Goal: Complete application form: Complete application form

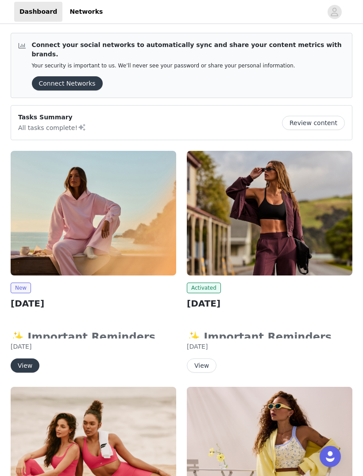
click at [23, 359] on button "View" at bounding box center [25, 365] width 29 height 14
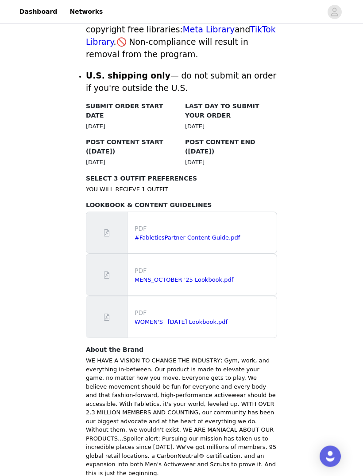
scroll to position [400, 0]
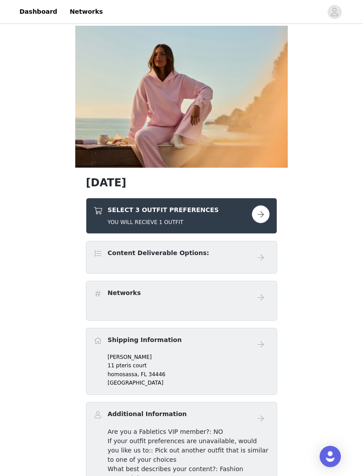
click at [94, 230] on div "SELECT 3 OUTFIT PREFERENCES YOU WILL RECIEVE 1 OUTFIT" at bounding box center [181, 216] width 191 height 36
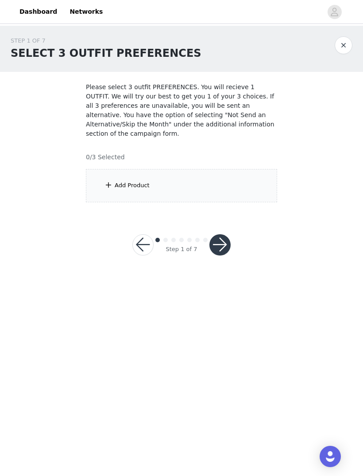
click at [122, 190] on div "Add Product" at bounding box center [181, 185] width 191 height 33
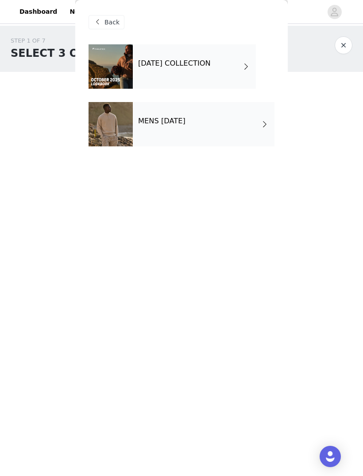
click at [156, 67] on h4 "[DATE] COLLECTION" at bounding box center [174, 63] width 73 height 8
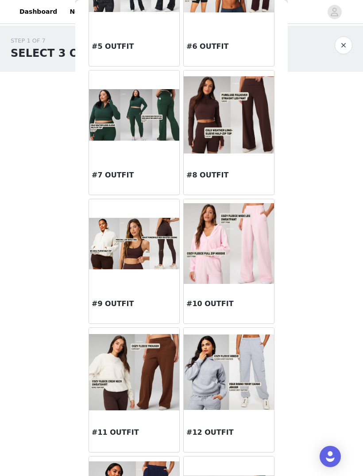
scroll to position [357, 0]
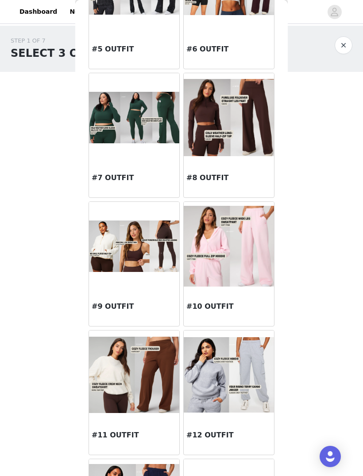
click at [215, 285] on img at bounding box center [229, 246] width 90 height 80
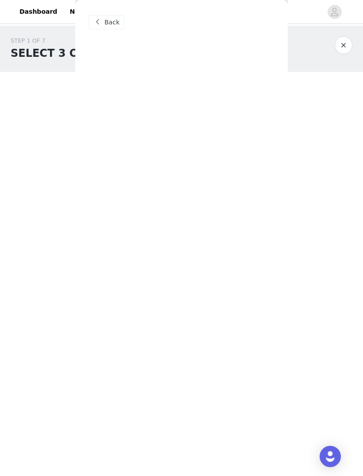
scroll to position [0, 0]
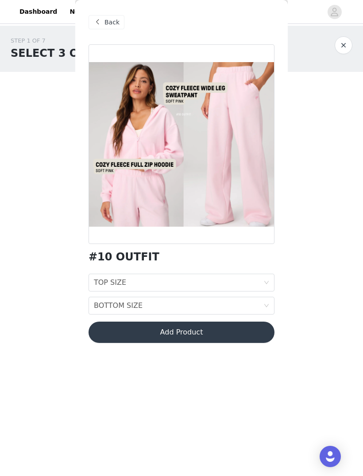
click at [112, 275] on div "TOP SIZE" at bounding box center [110, 282] width 32 height 17
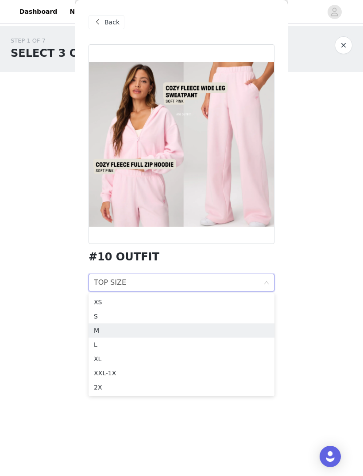
click at [104, 328] on div "M" at bounding box center [181, 330] width 175 height 10
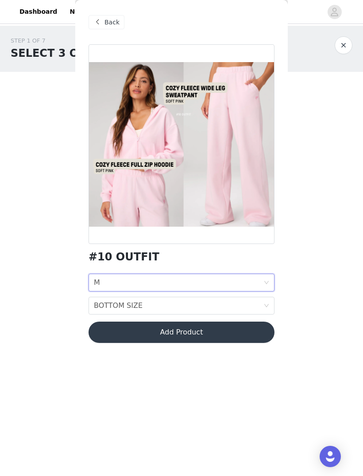
click at [113, 300] on div "BOTTOM SIZE" at bounding box center [118, 305] width 49 height 17
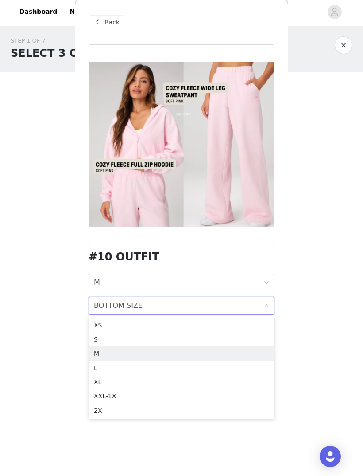
click at [101, 350] on div "M" at bounding box center [181, 353] width 175 height 10
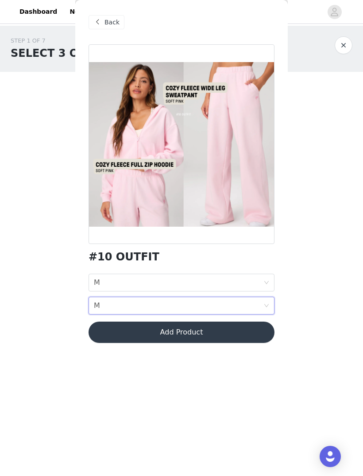
click at [110, 327] on button "Add Product" at bounding box center [182, 331] width 186 height 21
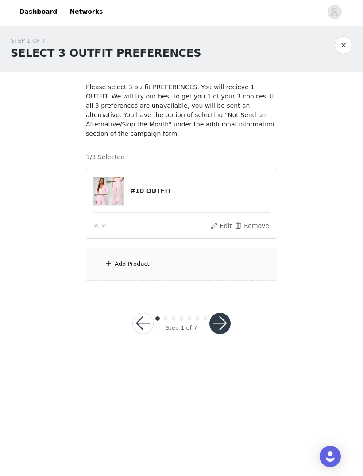
click at [122, 262] on div "Add Product" at bounding box center [132, 263] width 35 height 9
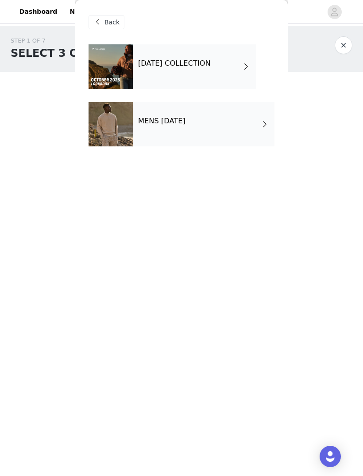
click at [162, 73] on div "[DATE] COLLECTION" at bounding box center [194, 66] width 123 height 44
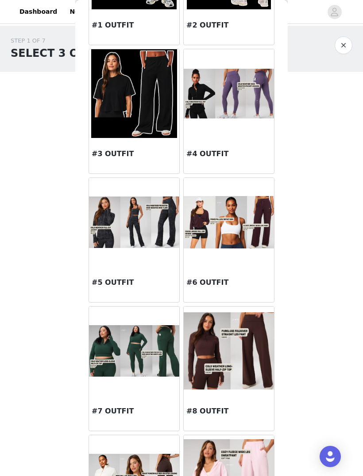
scroll to position [125, 0]
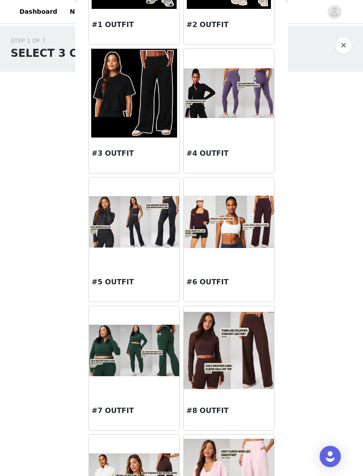
click at [108, 330] on img at bounding box center [134, 349] width 90 height 51
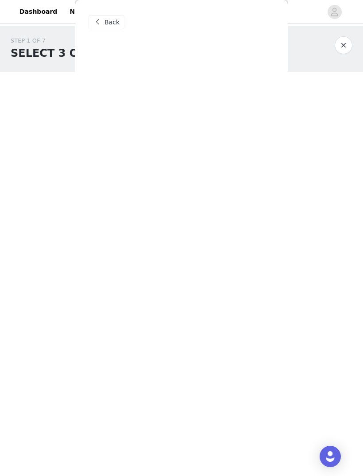
scroll to position [0, 0]
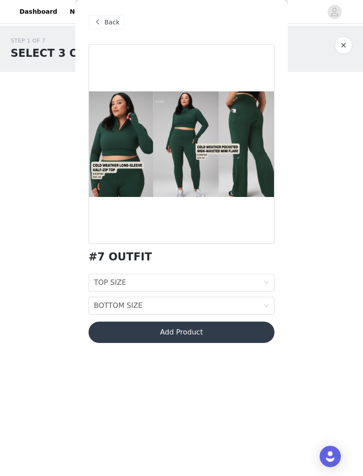
click at [111, 277] on div "TOP SIZE" at bounding box center [110, 282] width 32 height 17
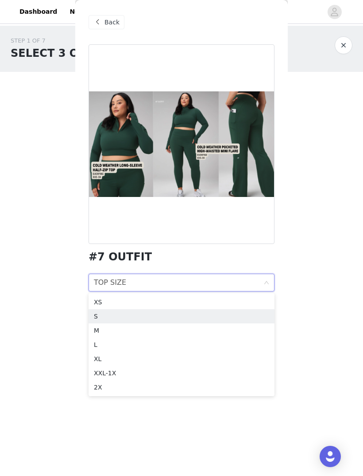
click at [101, 313] on div "S" at bounding box center [181, 316] width 175 height 10
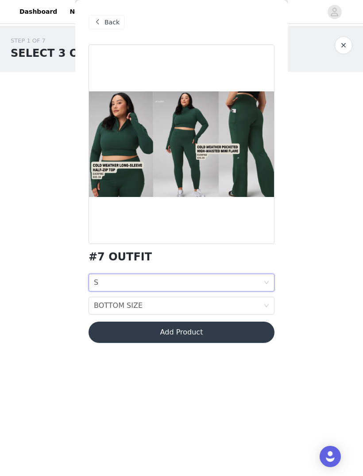
click at [109, 300] on div "BOTTOM SIZE" at bounding box center [118, 305] width 49 height 17
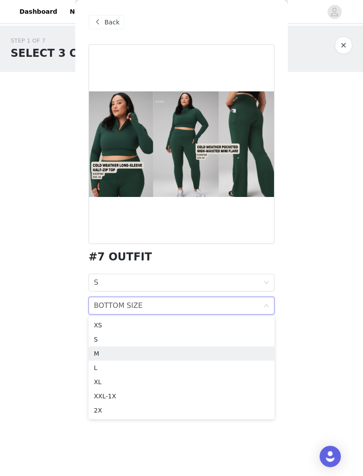
click at [98, 353] on div "M" at bounding box center [181, 353] width 175 height 10
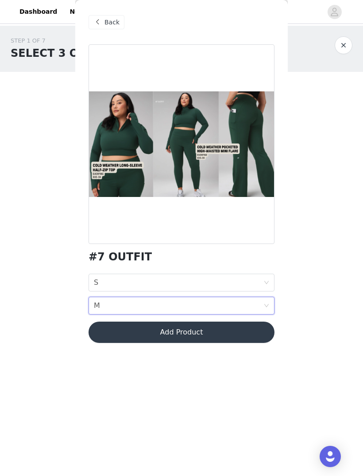
click at [128, 325] on button "Add Product" at bounding box center [182, 331] width 186 height 21
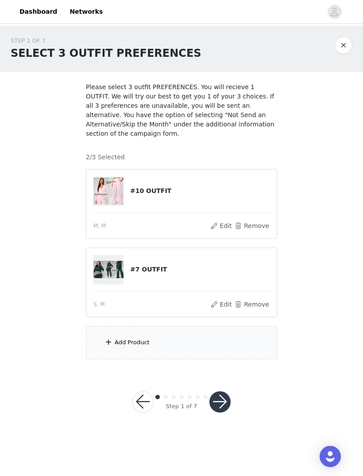
click at [120, 337] on div "Add Product" at bounding box center [181, 342] width 191 height 33
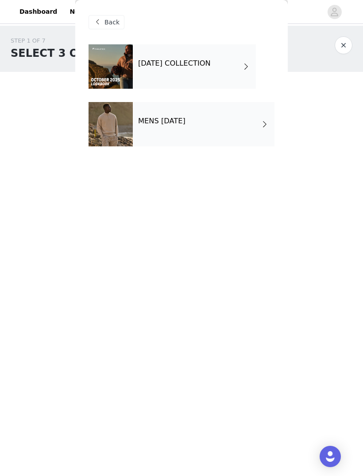
click at [158, 66] on h4 "[DATE] COLLECTION" at bounding box center [174, 63] width 73 height 8
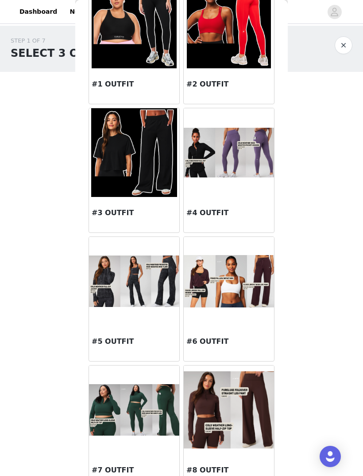
scroll to position [66, 0]
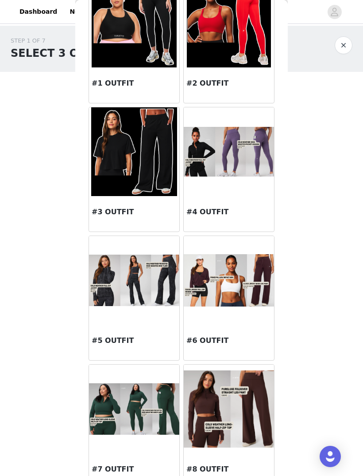
click at [105, 270] on img at bounding box center [134, 279] width 90 height 51
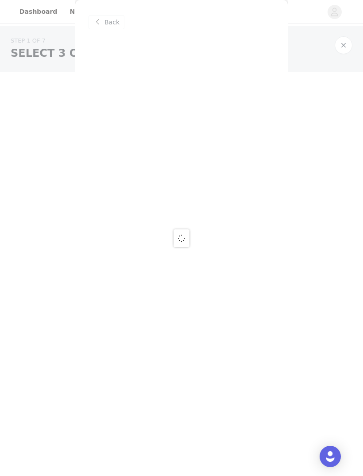
scroll to position [0, 0]
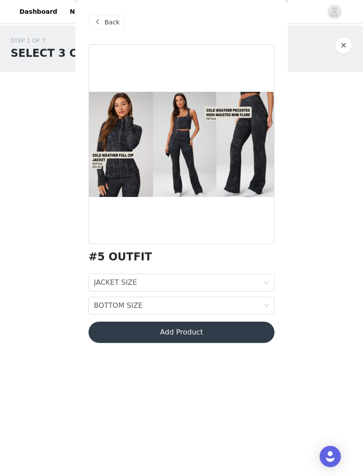
click at [109, 280] on div "JACKET SIZE" at bounding box center [115, 282] width 43 height 17
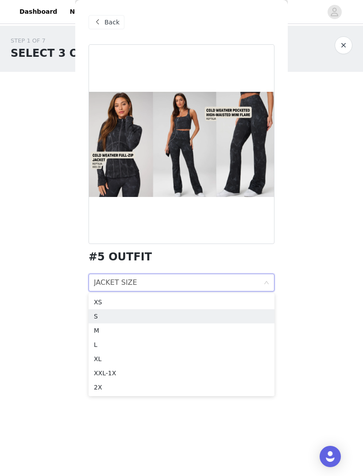
click at [103, 314] on div "S" at bounding box center [181, 316] width 175 height 10
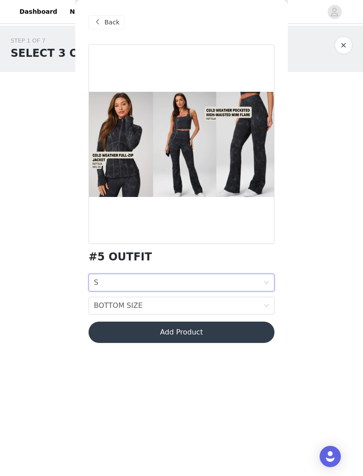
click at [113, 303] on div "BOTTOM SIZE" at bounding box center [118, 305] width 49 height 17
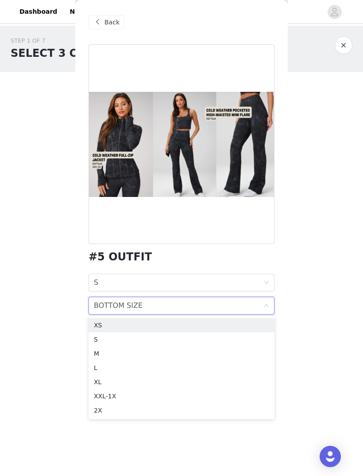
click at [106, 350] on div "M" at bounding box center [181, 353] width 175 height 10
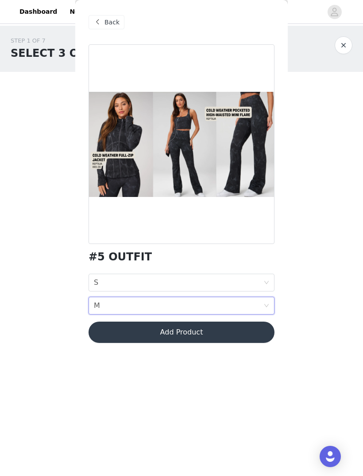
click at [121, 330] on button "Add Product" at bounding box center [182, 331] width 186 height 21
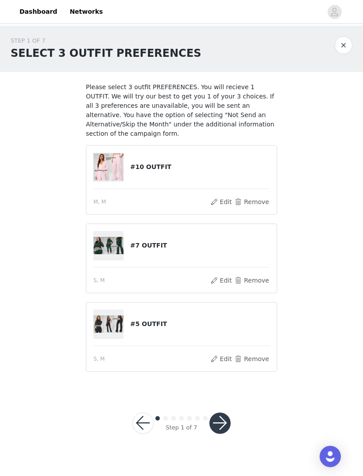
click at [221, 418] on button "button" at bounding box center [220, 422] width 21 height 21
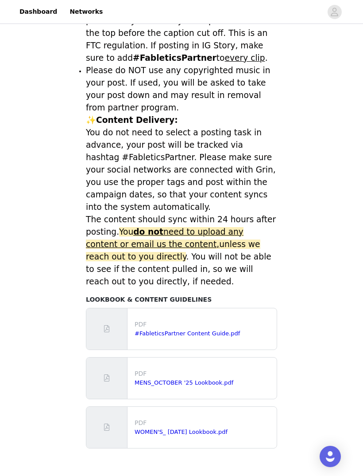
scroll to position [237, 0]
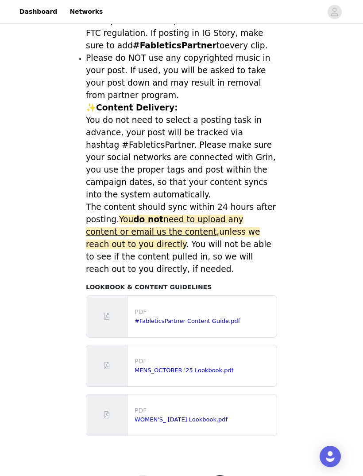
click at [212, 475] on button "button" at bounding box center [220, 485] width 21 height 21
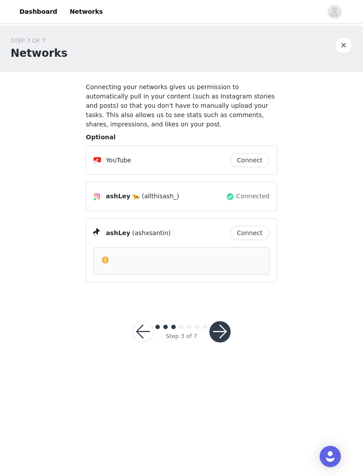
click at [262, 231] on button "Connect" at bounding box center [250, 233] width 40 height 14
click at [226, 319] on div "Step 3 of 7" at bounding box center [182, 331] width 120 height 43
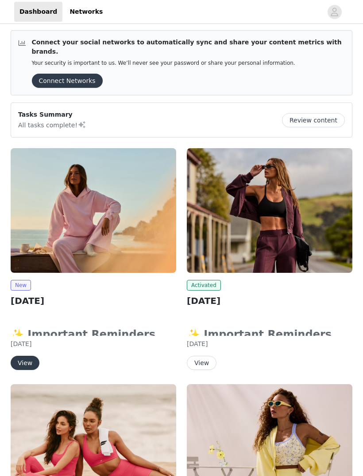
scroll to position [11, 0]
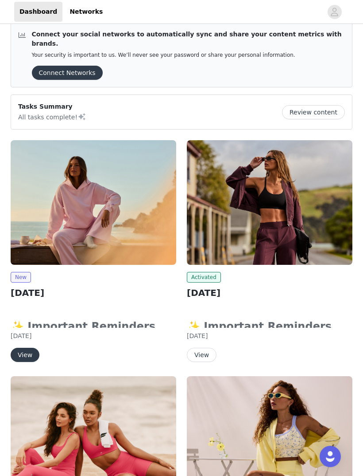
click at [35, 347] on button "View" at bounding box center [25, 354] width 29 height 14
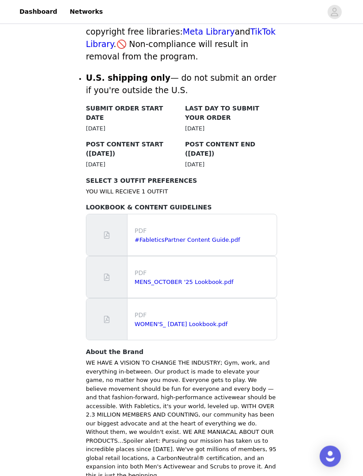
scroll to position [400, 0]
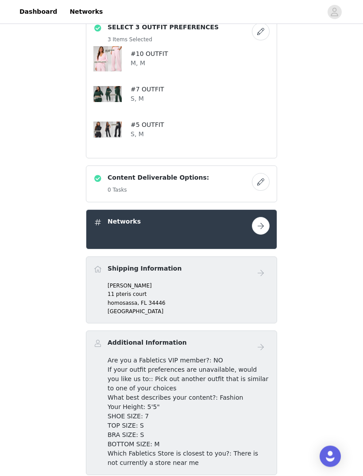
scroll to position [183, 0]
click at [268, 182] on button "button" at bounding box center [261, 182] width 18 height 18
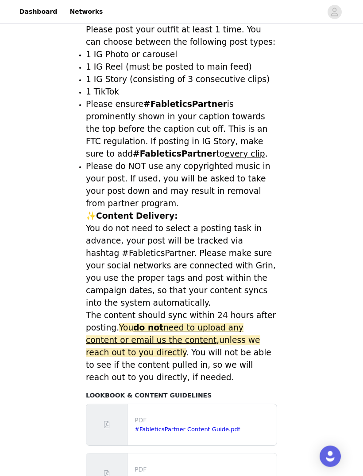
scroll to position [237, 0]
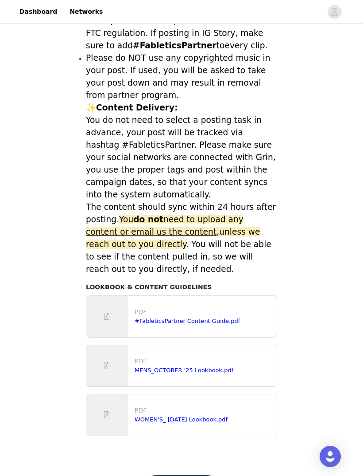
click at [175, 475] on button "Save" at bounding box center [181, 485] width 73 height 21
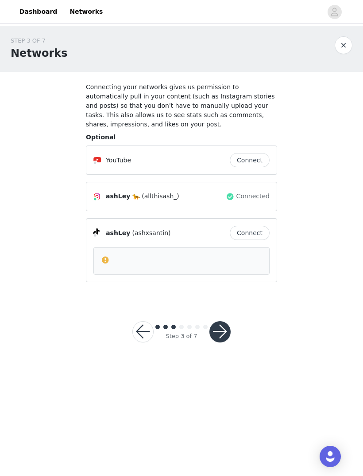
click at [228, 325] on button "button" at bounding box center [220, 331] width 21 height 21
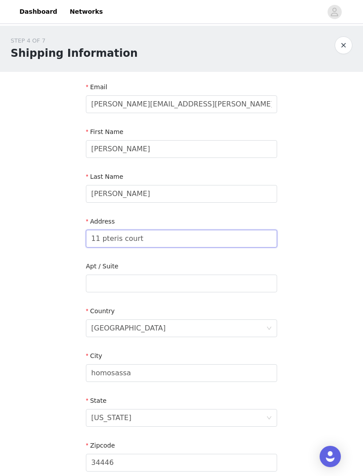
click at [130, 230] on input "11 pteris court" at bounding box center [181, 239] width 191 height 18
click at [159, 236] on input "11 pteris court" at bounding box center [181, 239] width 191 height 18
click at [158, 237] on input "11 pteris court" at bounding box center [181, 239] width 191 height 18
click at [157, 234] on input "11 pteris court" at bounding box center [181, 239] width 191 height 18
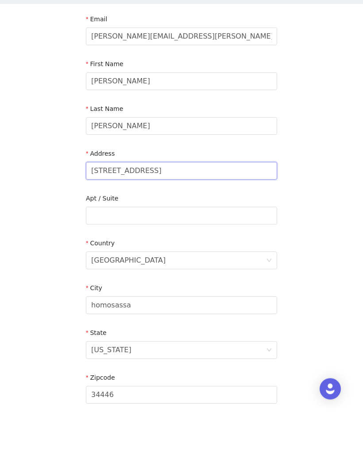
type input "[STREET_ADDRESS]"
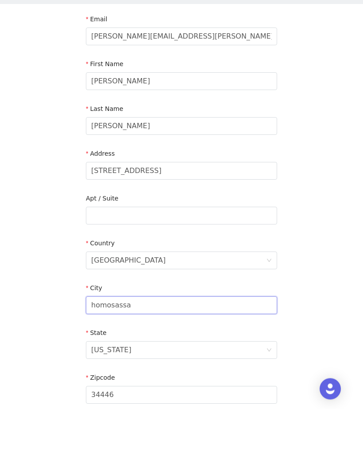
click at [99, 364] on input "homosassa" at bounding box center [181, 373] width 191 height 18
click at [107, 364] on input "homosassa" at bounding box center [181, 373] width 191 height 18
click at [108, 364] on input "homosassa" at bounding box center [181, 373] width 191 height 18
click at [109, 364] on input "homosassa" at bounding box center [181, 373] width 191 height 18
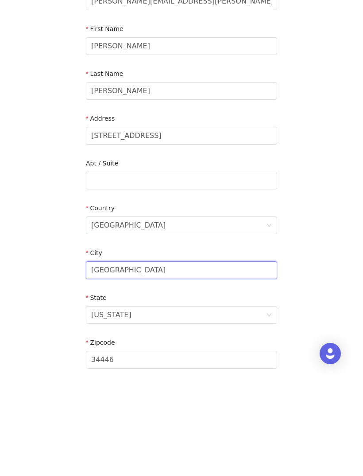
scroll to position [34, 0]
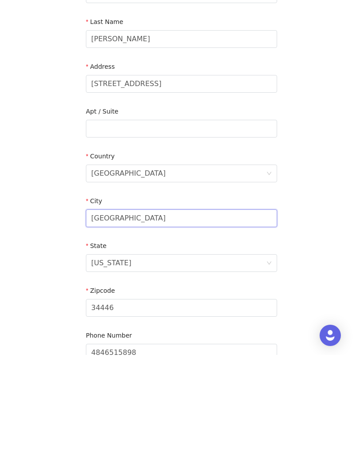
type input "[GEOGRAPHIC_DATA]"
click at [127, 407] on div "Zipcode" at bounding box center [181, 413] width 191 height 13
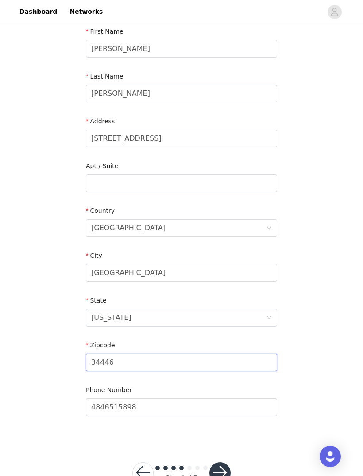
click at [153, 357] on input "34446" at bounding box center [181, 362] width 191 height 18
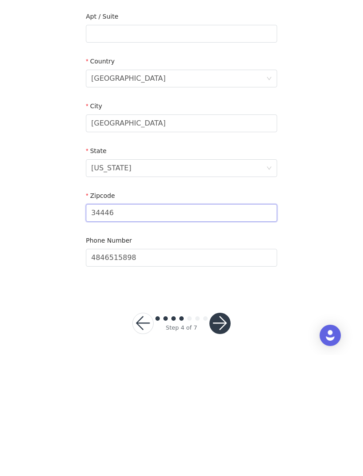
click at [125, 325] on input "34446" at bounding box center [181, 334] width 191 height 18
click at [124, 325] on input "34446" at bounding box center [181, 334] width 191 height 18
type input "33435"
click at [224, 433] on button "button" at bounding box center [220, 443] width 21 height 21
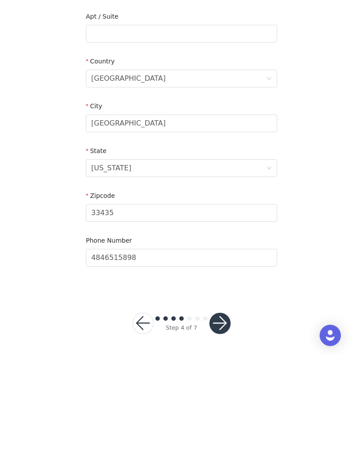
scroll to position [100, 0]
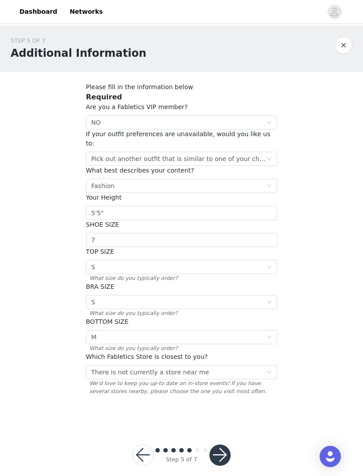
click at [226, 444] on button "button" at bounding box center [220, 454] width 21 height 21
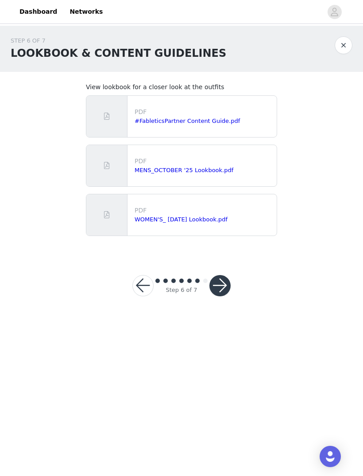
click at [215, 278] on button "button" at bounding box center [220, 285] width 21 height 21
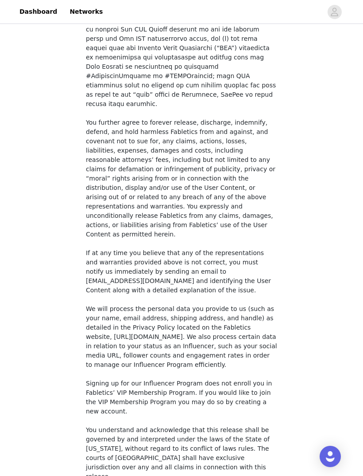
scroll to position [501, 0]
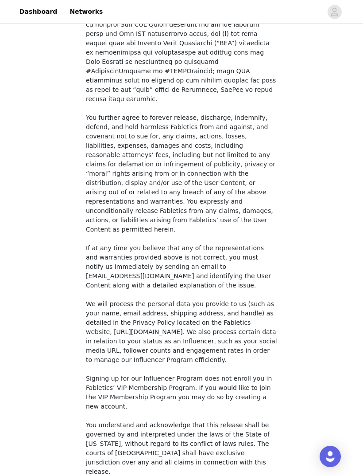
checkbox input "true"
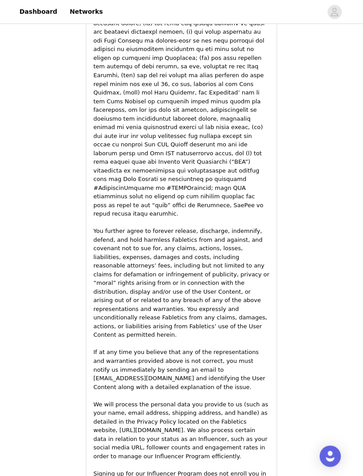
scroll to position [1137, 0]
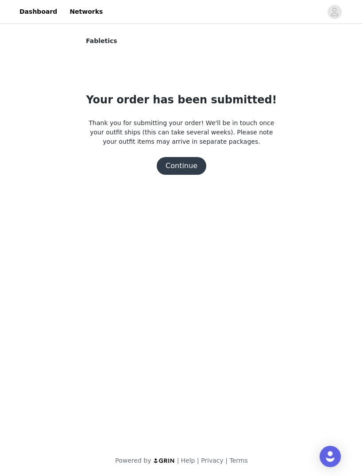
click at [175, 170] on button "Continue" at bounding box center [182, 166] width 50 height 18
